Goal: Information Seeking & Learning: Find contact information

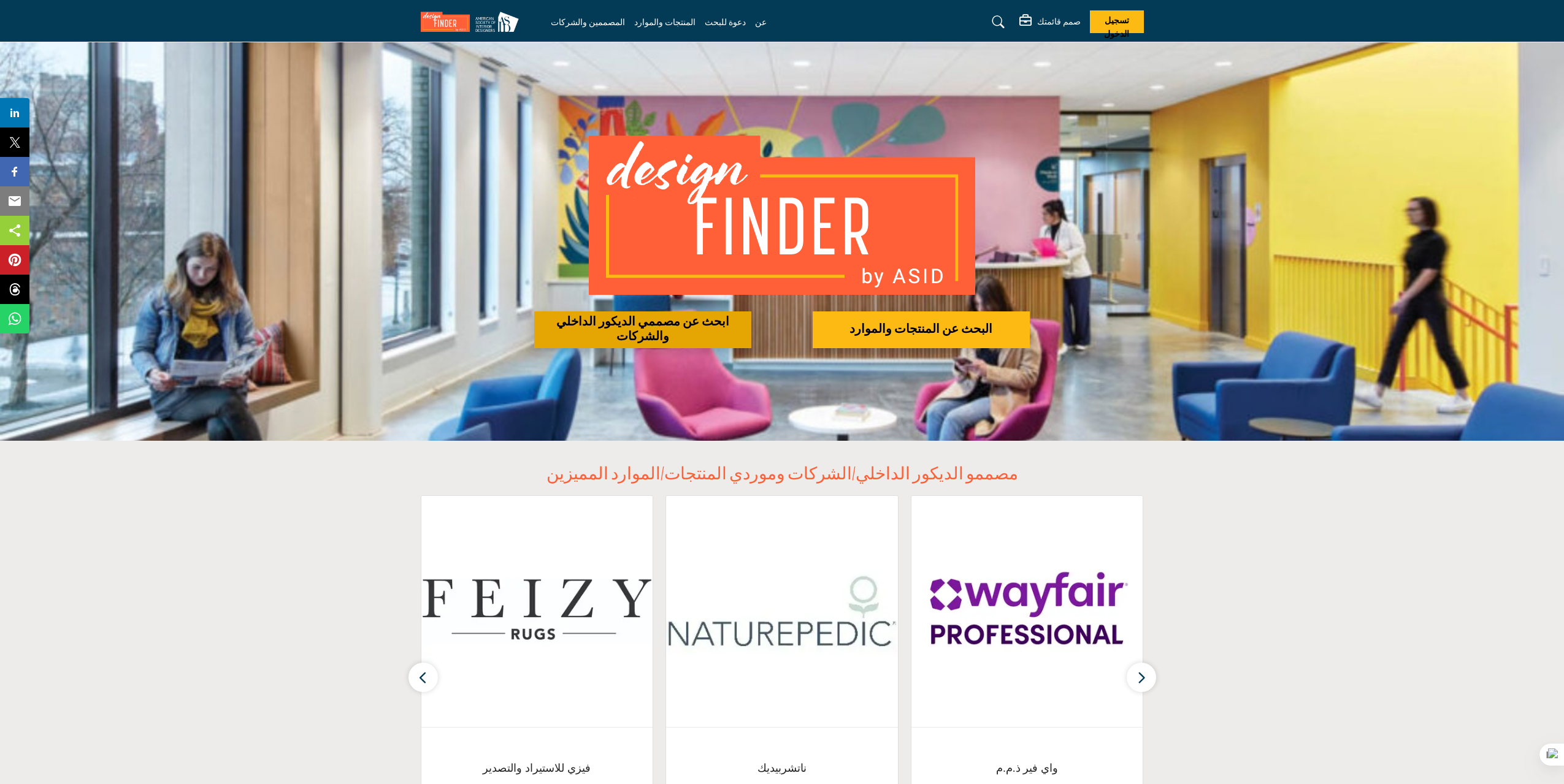
click at [655, 318] on button "ابحث عن مصممي الديكور الداخلي والشركات" at bounding box center [643, 330] width 217 height 37
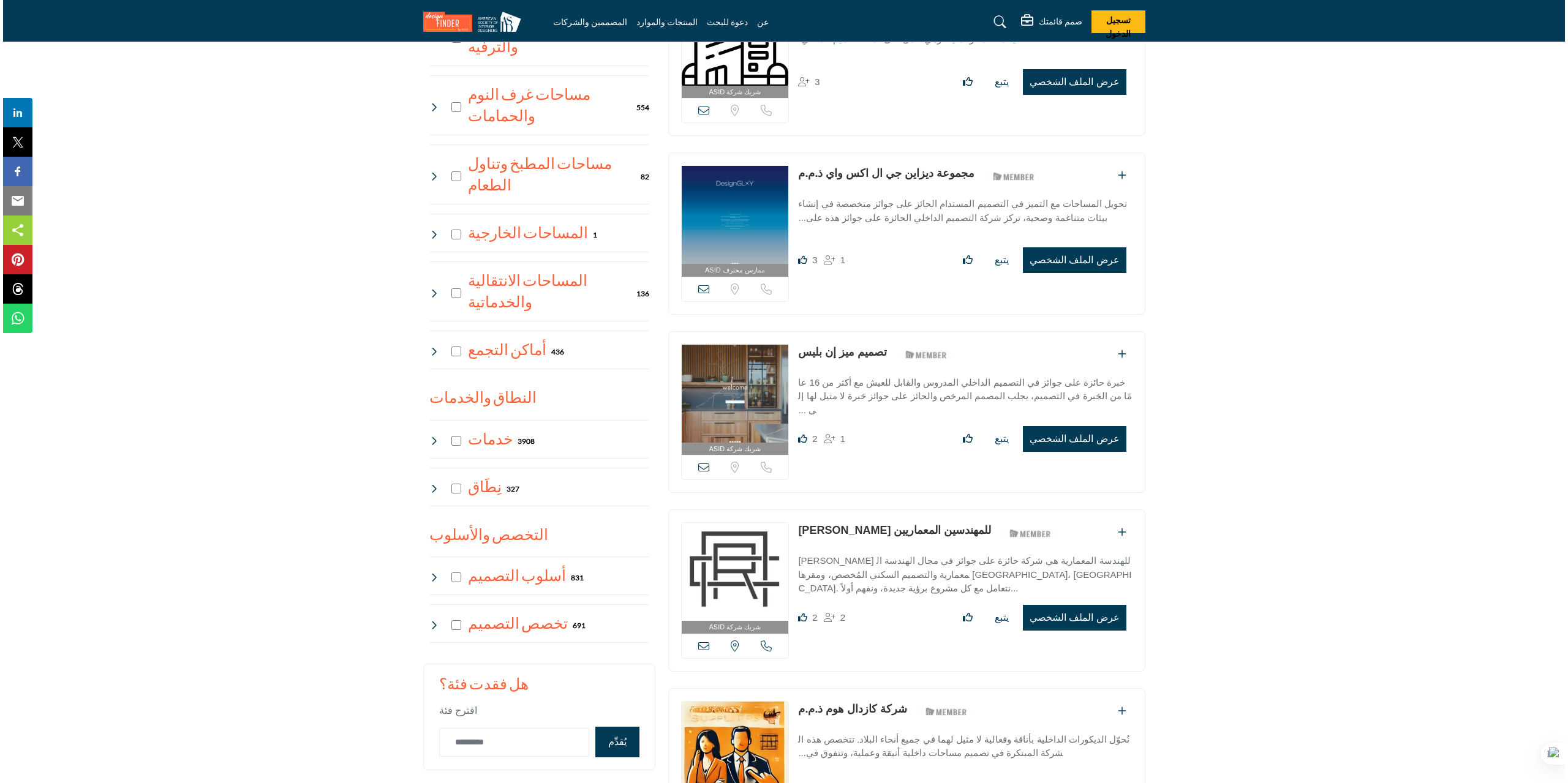
scroll to position [796, 0]
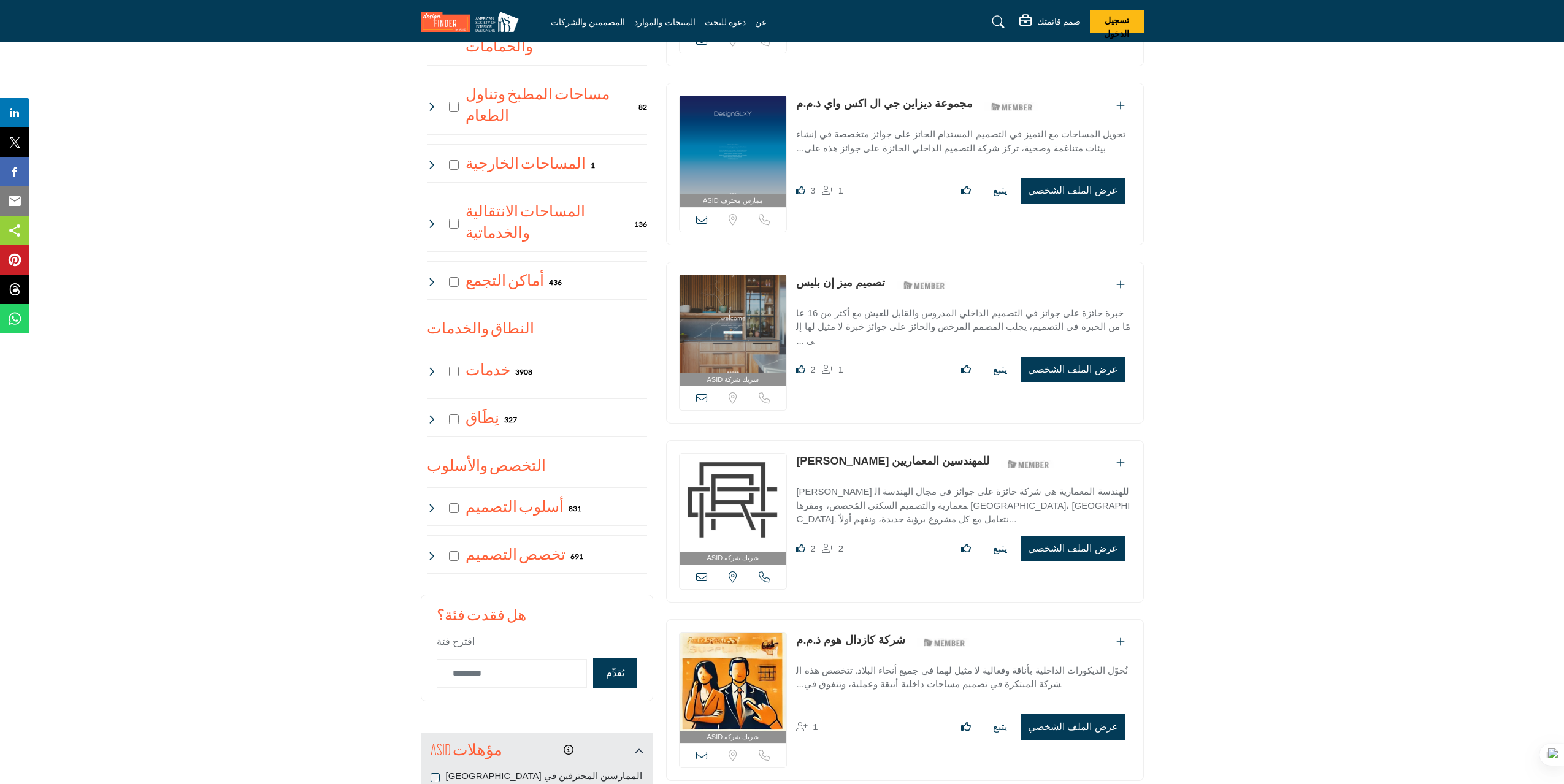
click at [1104, 553] on button "عرض الملف الشخصي" at bounding box center [1073, 548] width 103 height 25
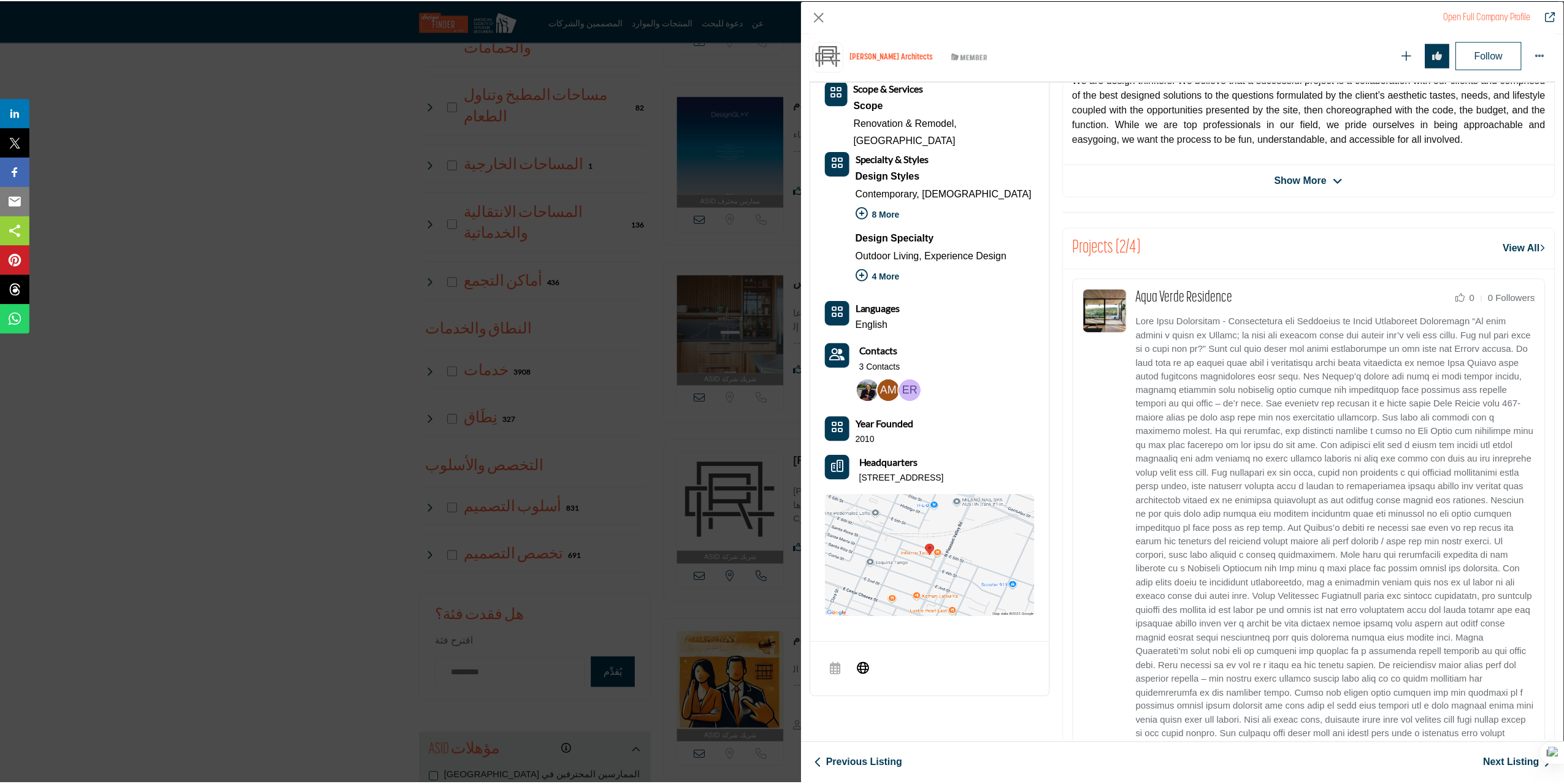
scroll to position [295, 0]
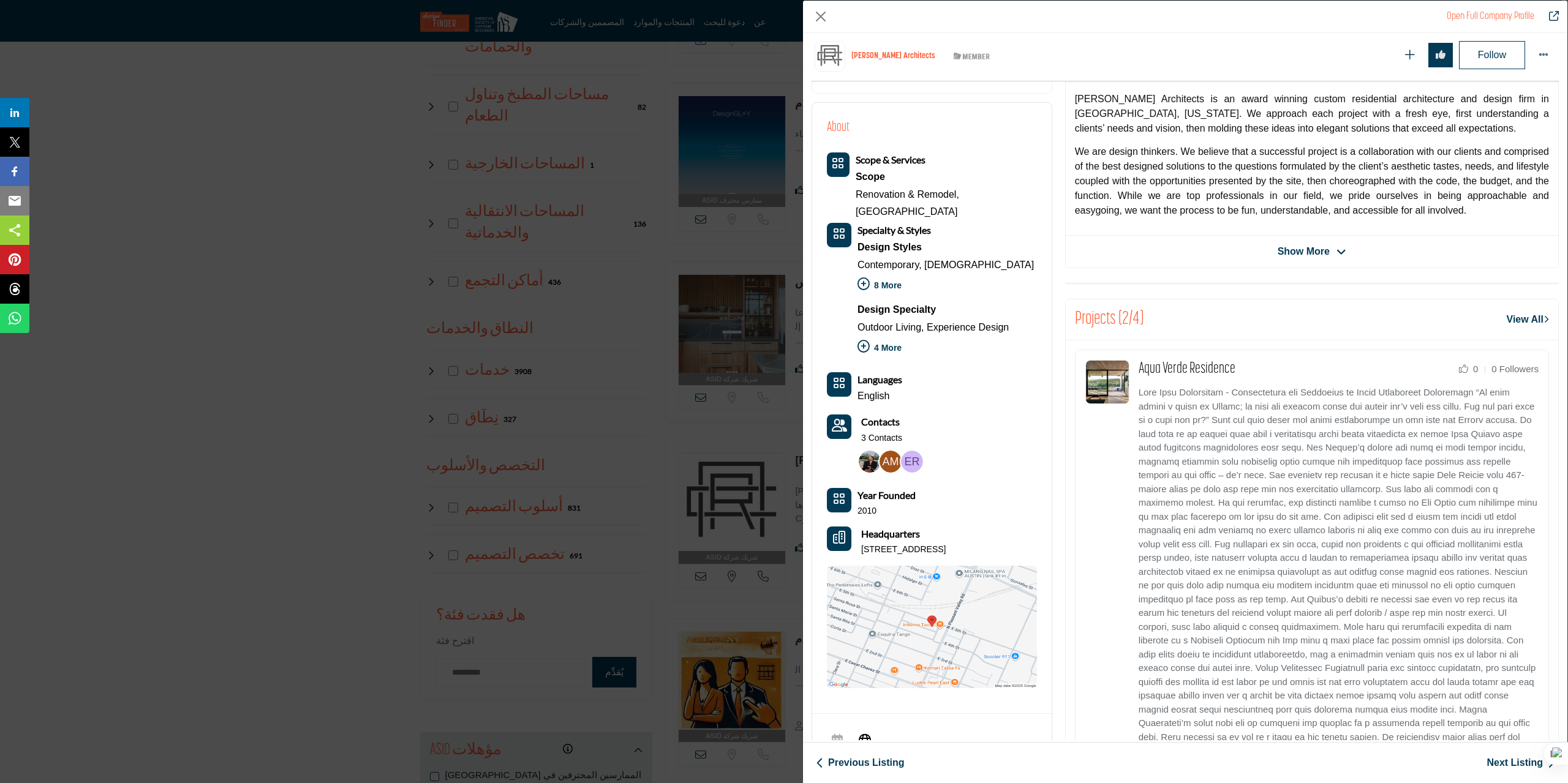
click at [708, 341] on div "Open Full Company Profile [PERSON_NAME] Architects ASID Member who supports and…" at bounding box center [784, 391] width 1568 height 783
